Goal: Consume media (video, audio)

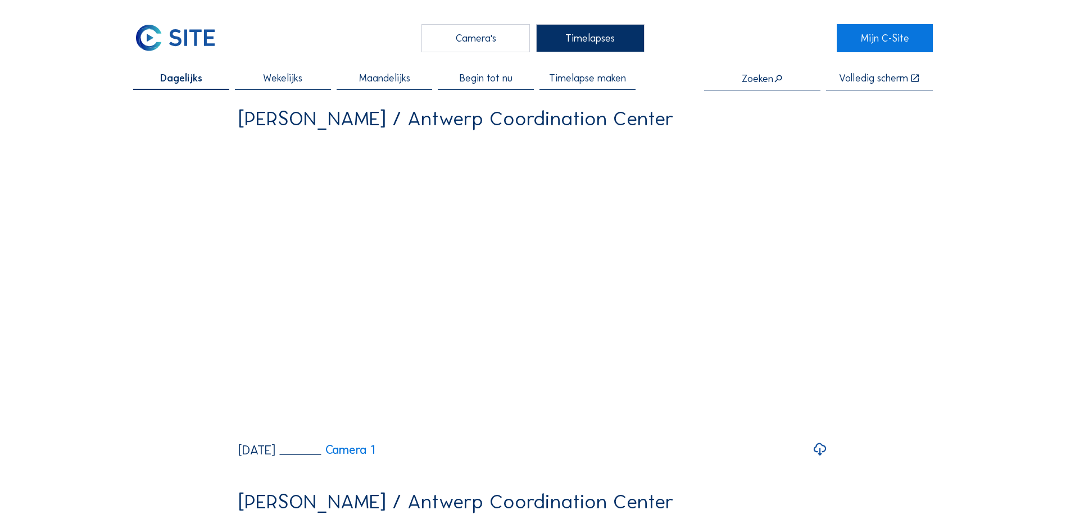
click at [273, 83] on span "Wekelijks" at bounding box center [282, 78] width 39 height 10
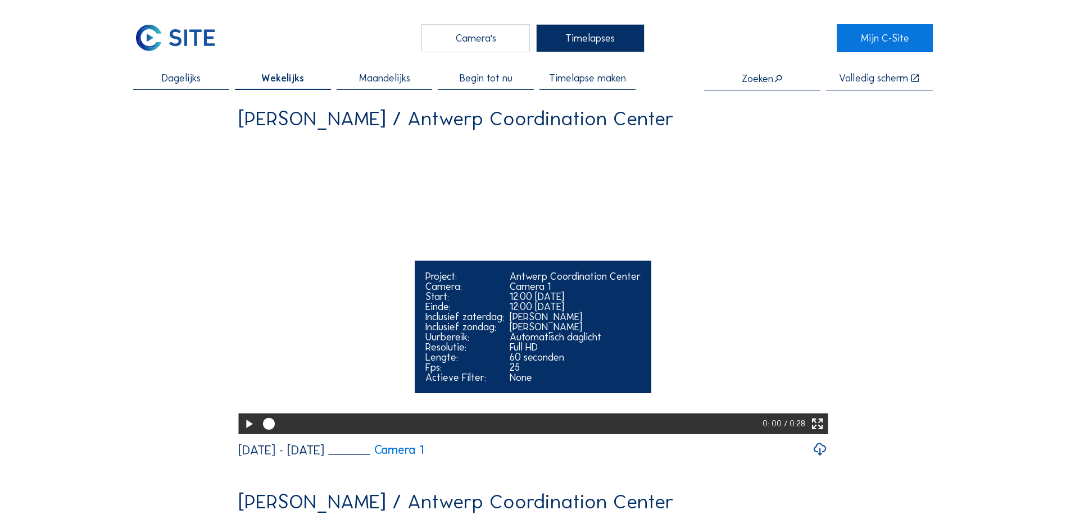
click at [819, 433] on icon at bounding box center [818, 424] width 14 height 17
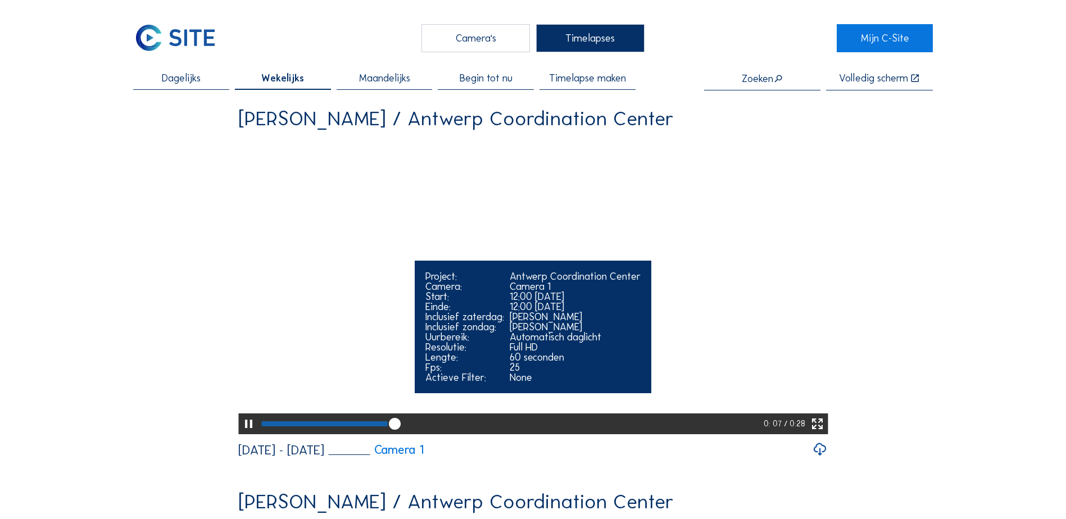
click at [247, 433] on icon at bounding box center [249, 424] width 14 height 17
